Goal: Task Accomplishment & Management: Use online tool/utility

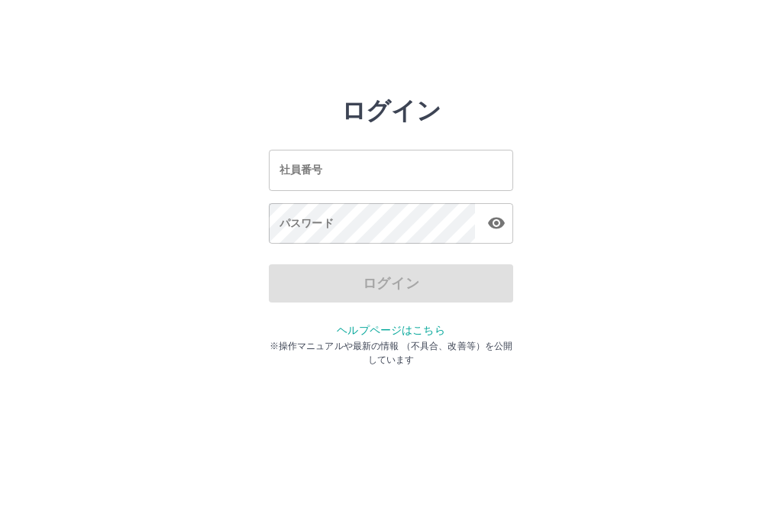
click at [435, 167] on input "社員番号" at bounding box center [391, 170] width 244 height 40
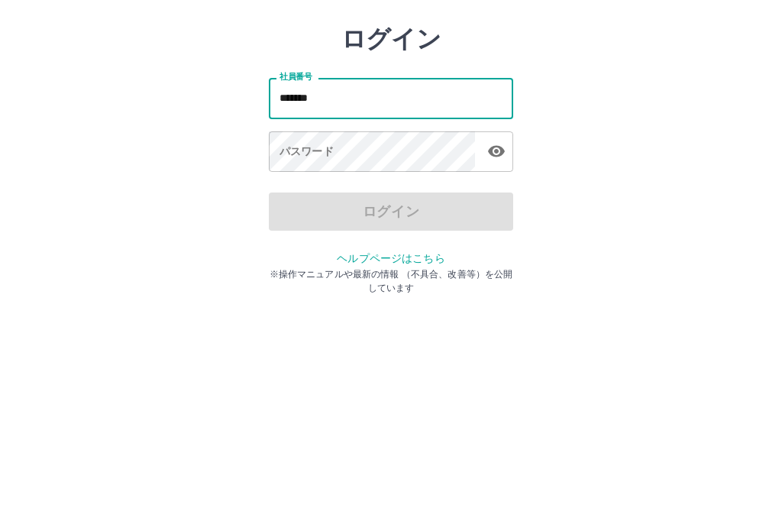
type input "*******"
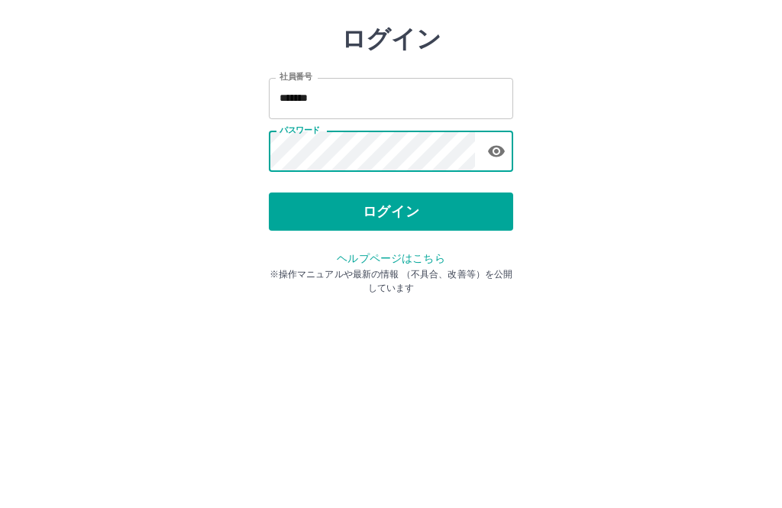
click at [441, 264] on button "ログイン" at bounding box center [391, 283] width 244 height 38
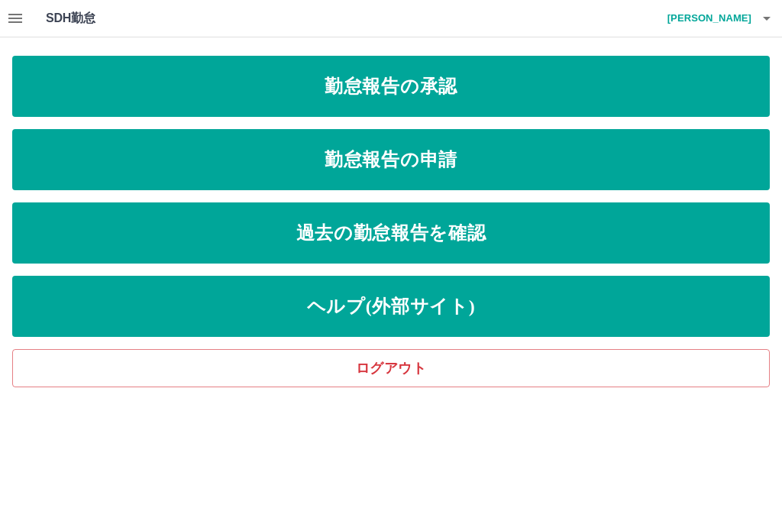
click at [545, 95] on link "勤怠報告の承認" at bounding box center [391, 86] width 758 height 61
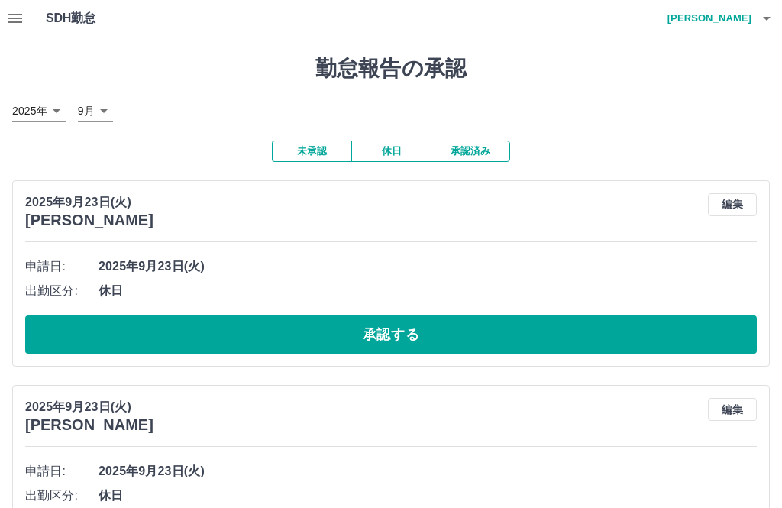
click at [320, 141] on button "未承認" at bounding box center [311, 151] width 79 height 21
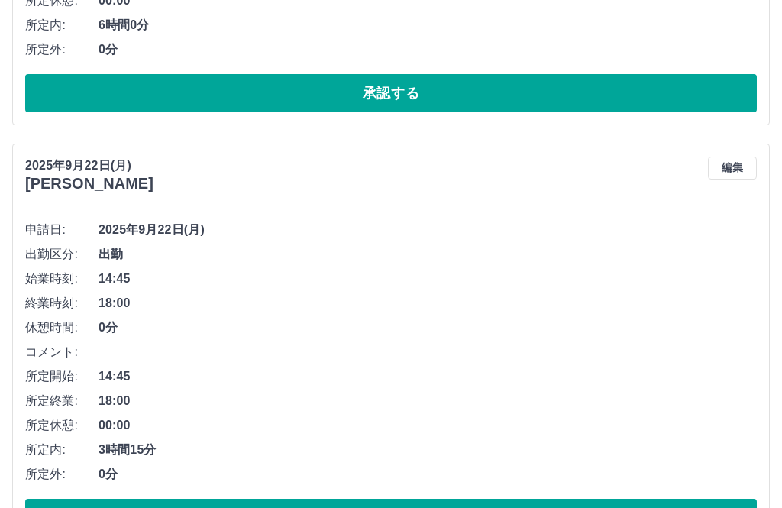
scroll to position [1019, 0]
